Goal: Task Accomplishment & Management: Use online tool/utility

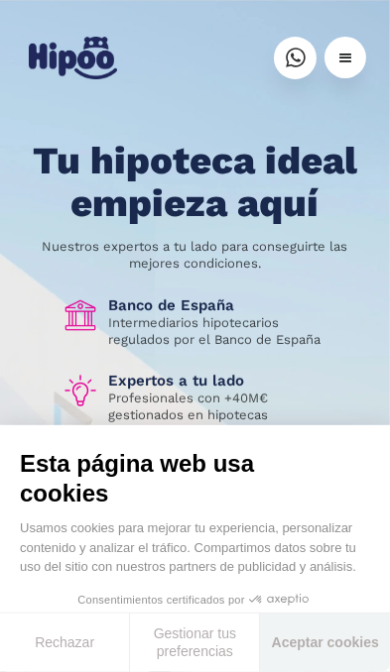
click at [338, 649] on button "Aceptar cookies" at bounding box center [325, 643] width 130 height 59
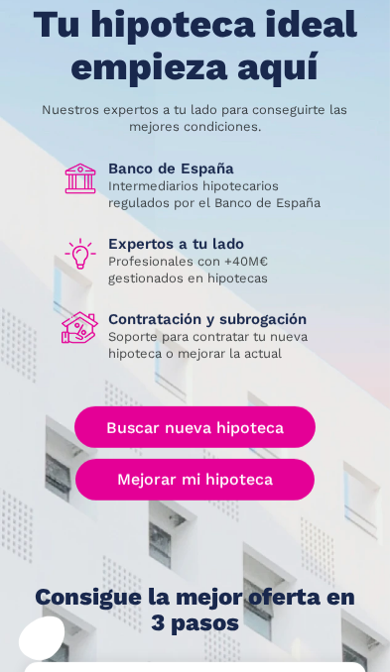
scroll to position [144, 0]
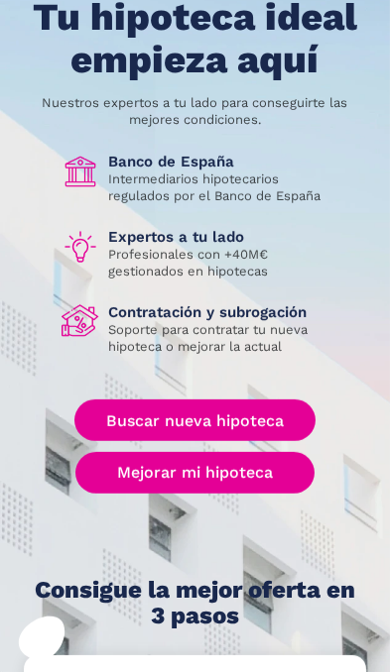
click at [256, 476] on link "Mejorar mi hipoteca" at bounding box center [194, 473] width 238 height 42
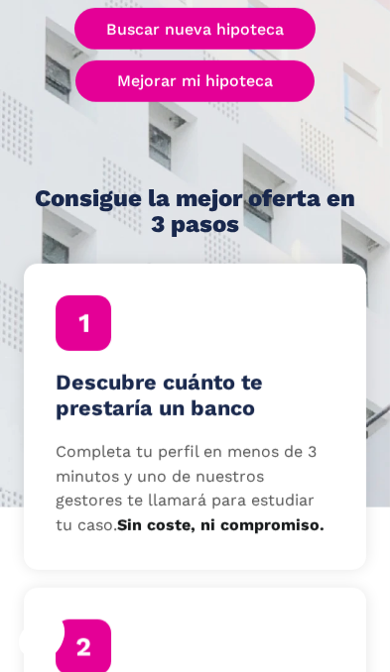
click at [253, 88] on link "Mejorar mi hipoteca" at bounding box center [194, 81] width 238 height 42
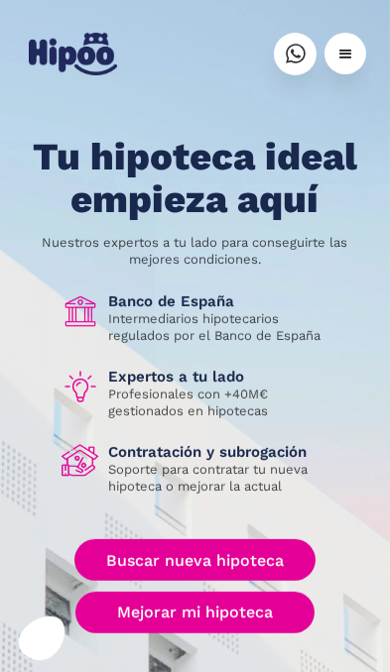
scroll to position [0, 0]
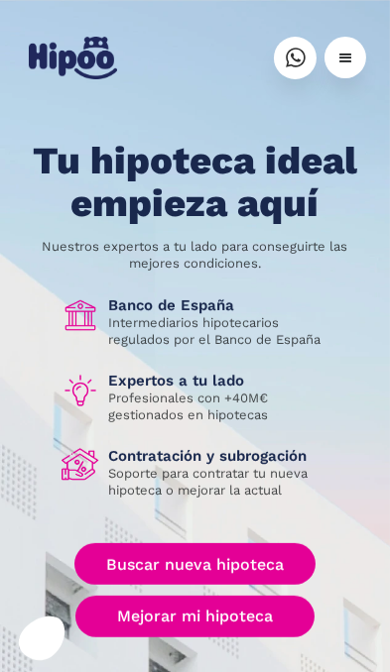
click at [362, 61] on div "menu" at bounding box center [345, 58] width 42 height 42
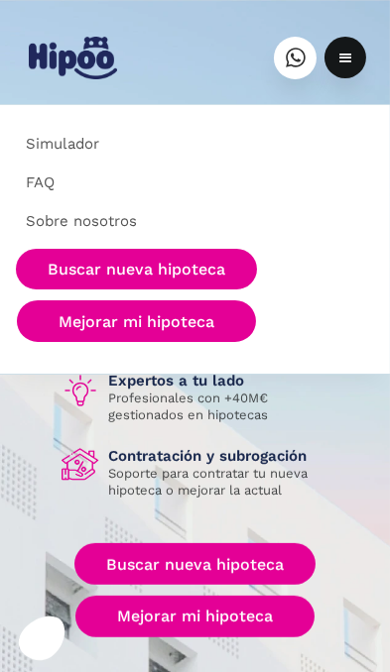
click at [72, 143] on link "Simulador" at bounding box center [195, 144] width 374 height 39
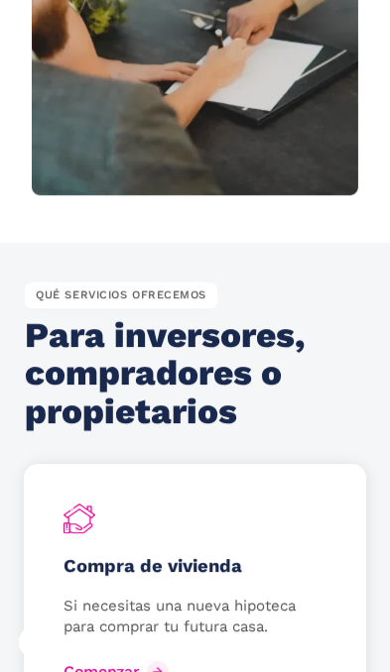
scroll to position [3619, 0]
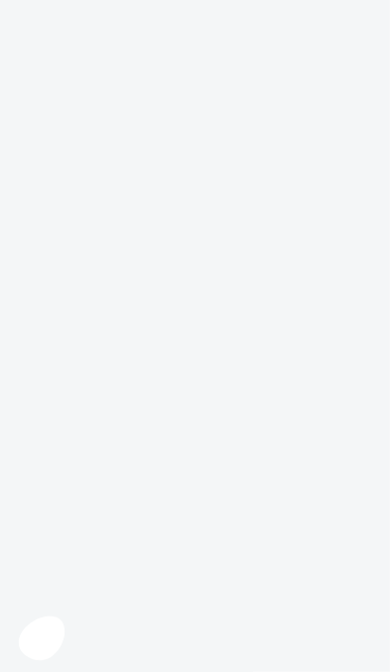
click at [59, 634] on icon at bounding box center [42, 639] width 46 height 44
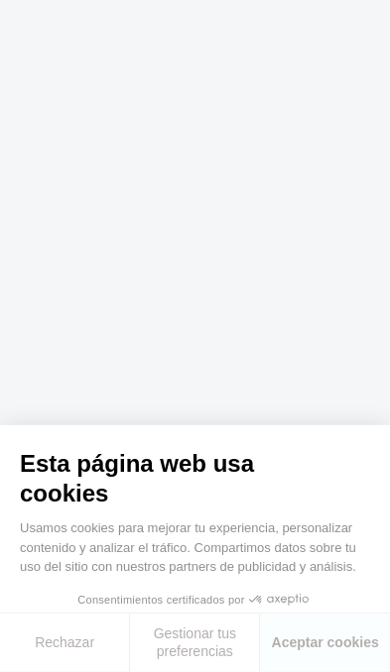
click at [354, 647] on button "Aceptar cookies" at bounding box center [325, 643] width 130 height 59
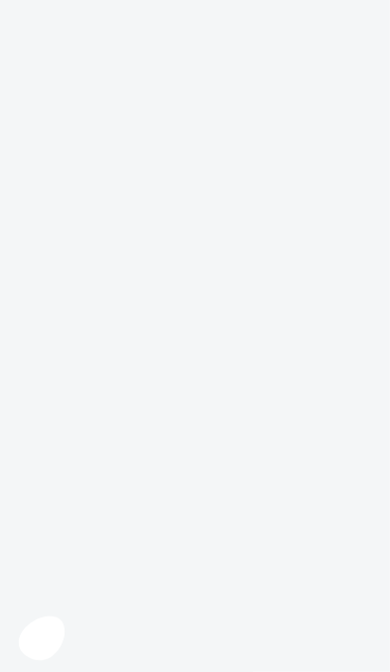
click at [44, 644] on icon at bounding box center [42, 639] width 46 height 44
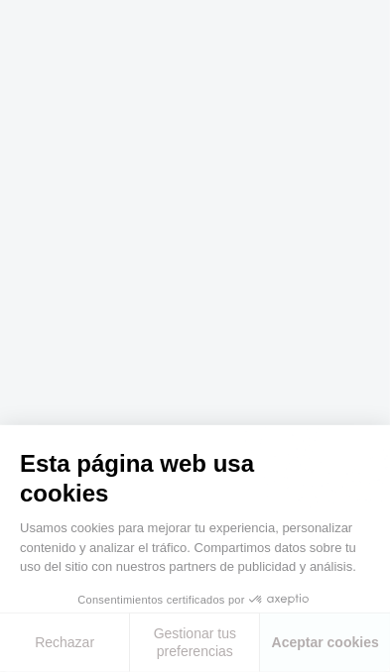
click at [346, 648] on button "Aceptar cookies" at bounding box center [325, 643] width 130 height 59
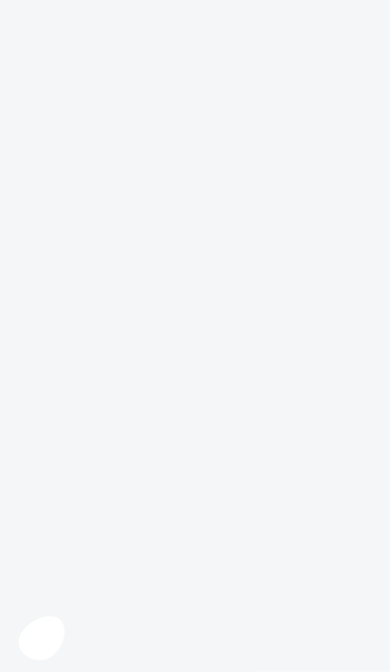
click at [51, 629] on icon at bounding box center [42, 639] width 46 height 44
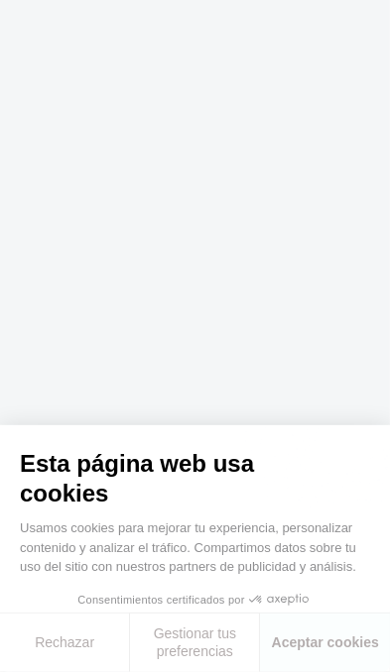
click at [339, 650] on button "Aceptar cookies" at bounding box center [325, 643] width 130 height 59
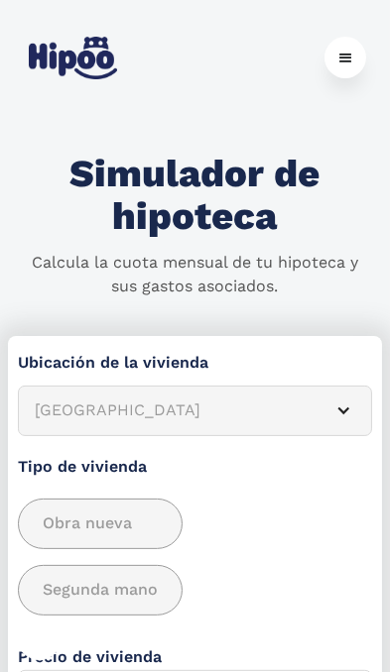
click at [314, 406] on article "Albacete" at bounding box center [195, 411] width 354 height 51
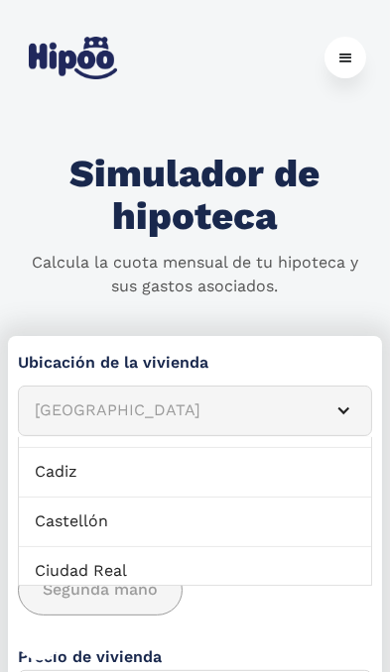
scroll to position [387, 0]
click at [249, 475] on link "Cadiz" at bounding box center [195, 471] width 352 height 50
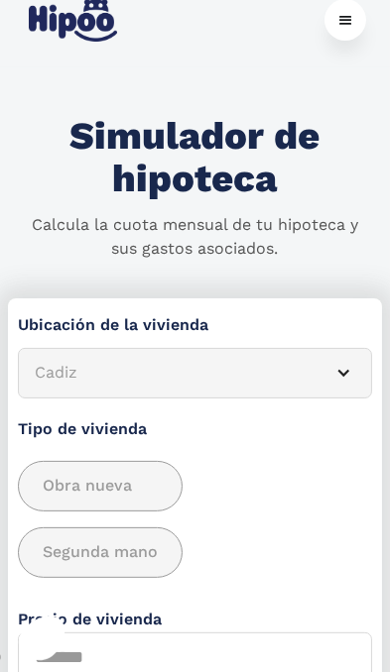
scroll to position [98, 0]
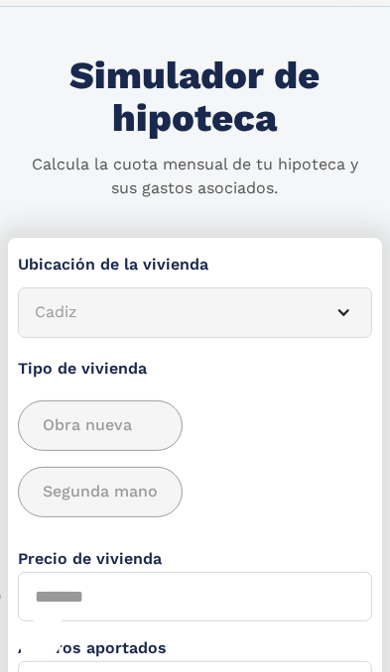
click at [142, 499] on span "Segunda mano" at bounding box center [100, 492] width 115 height 25
